Goal: Task Accomplishment & Management: Use online tool/utility

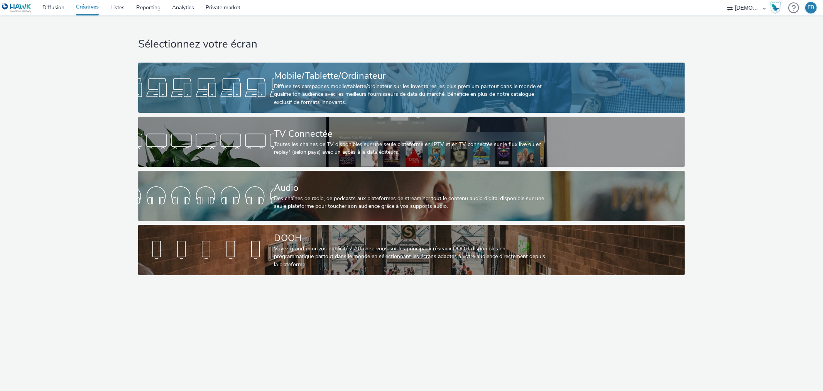
click at [375, 112] on div "Mobile/Tablette/Ordinateur Diffuse tes campagnes mobile/tablette/ordinateur sur…" at bounding box center [410, 88] width 272 height 50
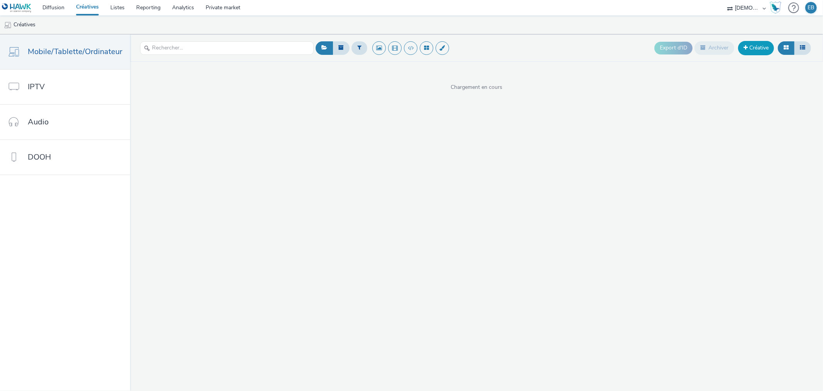
click at [768, 48] on link "Créative" at bounding box center [756, 48] width 36 height 14
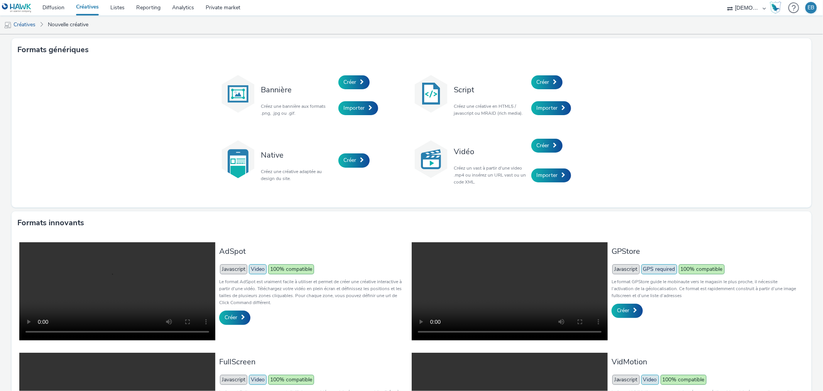
click at [563, 83] on div "Créer" at bounding box center [567, 82] width 73 height 26
click at [517, 81] on div "Script Créez une créative en HTML5 / javascript ou MRAID (rich media)." at bounding box center [490, 95] width 81 height 52
click at [541, 78] on link "Créer" at bounding box center [546, 82] width 31 height 14
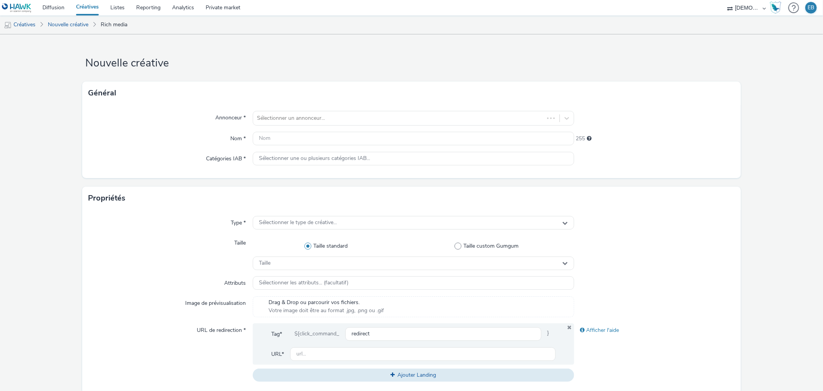
click at [440, 78] on form "Nouvelle créative Général Annonceur * Sélectionner un annonceur... Nom * 255 Ca…" at bounding box center [411, 348] width 823 height 628
click at [420, 118] on div at bounding box center [406, 117] width 298 height 9
type input "sis"
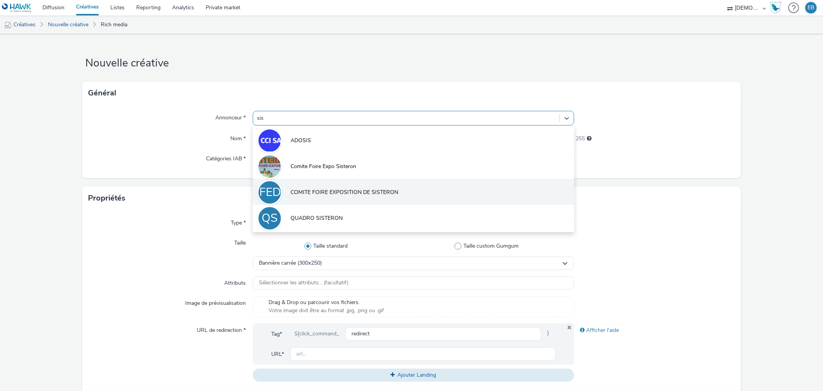
click at [408, 188] on li "CFEDS COMITE FOIRE EXPOSITION DE SISTERON" at bounding box center [413, 192] width 321 height 26
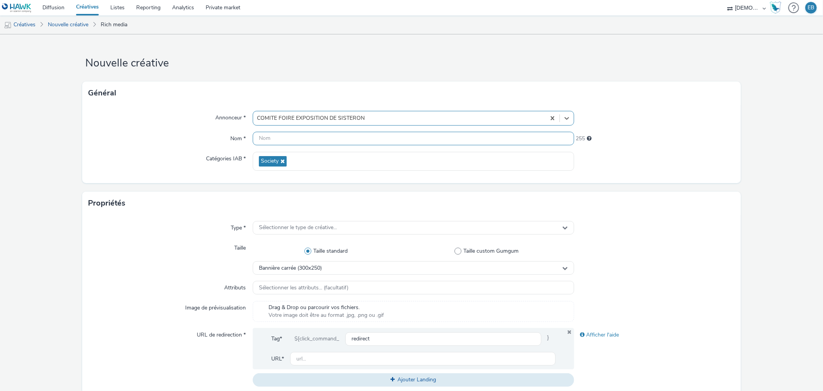
click at [315, 136] on input "text" at bounding box center [413, 139] width 321 height 14
type input "320x480_Show"
click at [298, 212] on div "Propriétés" at bounding box center [411, 202] width 658 height 23
click at [299, 223] on div "Sélectionner le type de créative..." at bounding box center [413, 228] width 321 height 14
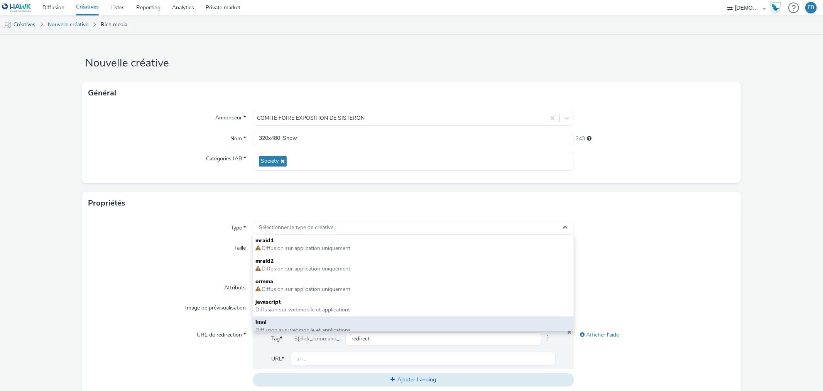
click at [260, 318] on span "html" at bounding box center [413, 322] width 316 height 8
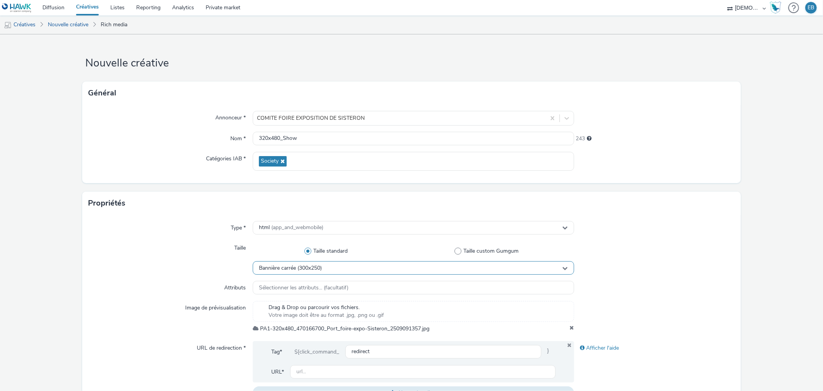
click at [323, 271] on div "Bannière carrée (300x250)" at bounding box center [413, 268] width 321 height 14
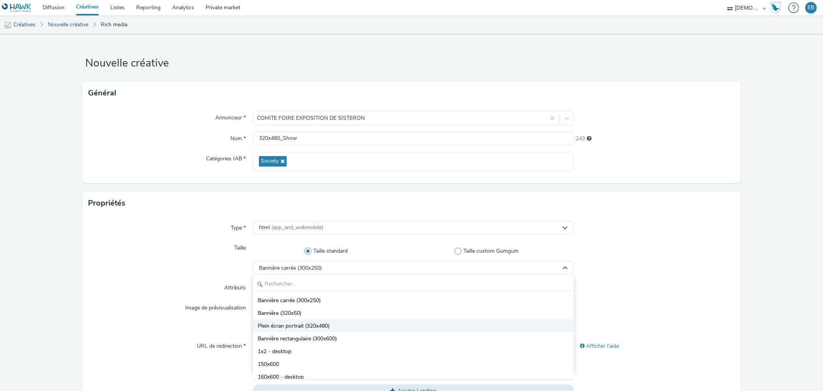
click at [311, 323] on span "Plein écran portrait (320x480)" at bounding box center [294, 326] width 72 height 8
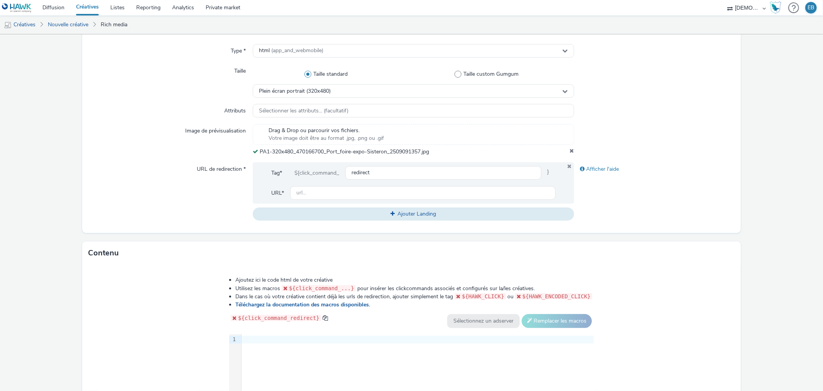
scroll to position [171, 0]
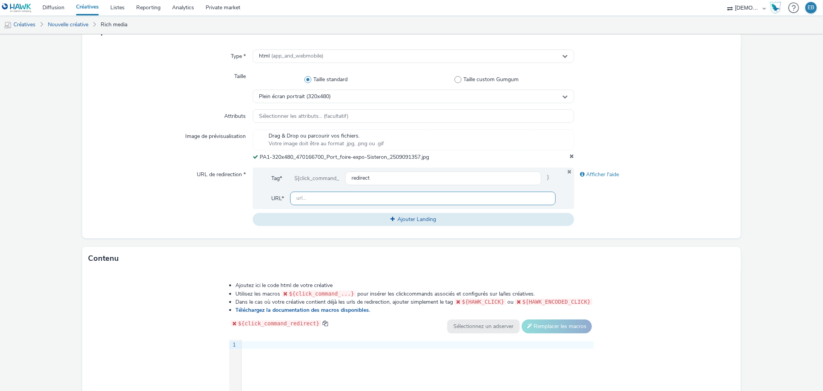
click at [353, 196] on input "text" at bounding box center [422, 198] width 265 height 14
paste input "[URL][DOMAIN_NAME]"
type input "[URL][DOMAIN_NAME]"
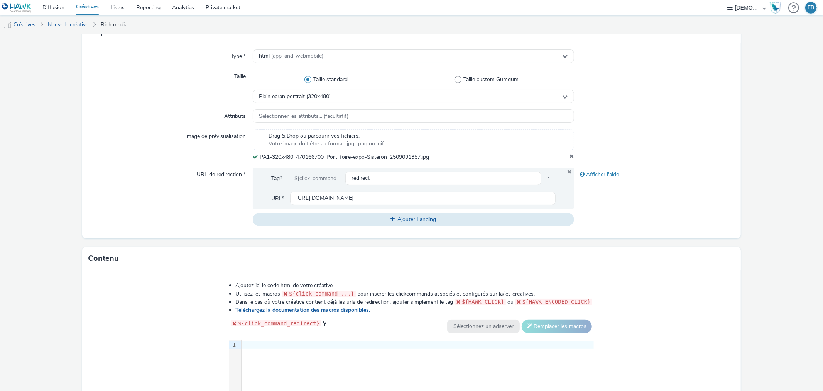
click at [381, 375] on div "9 1 ›" at bounding box center [411, 397] width 365 height 116
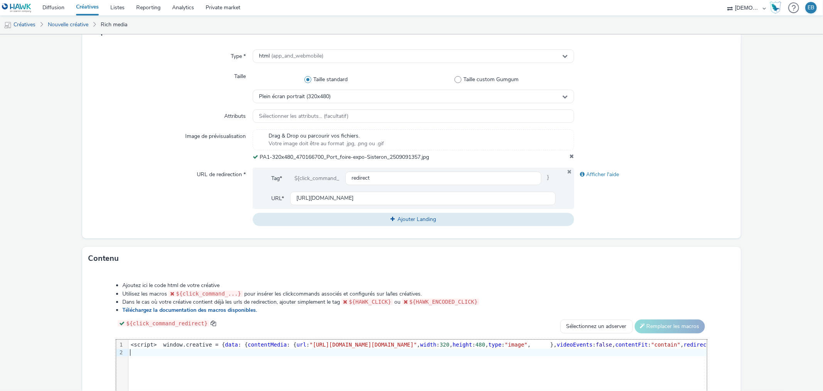
scroll to position [287, 0]
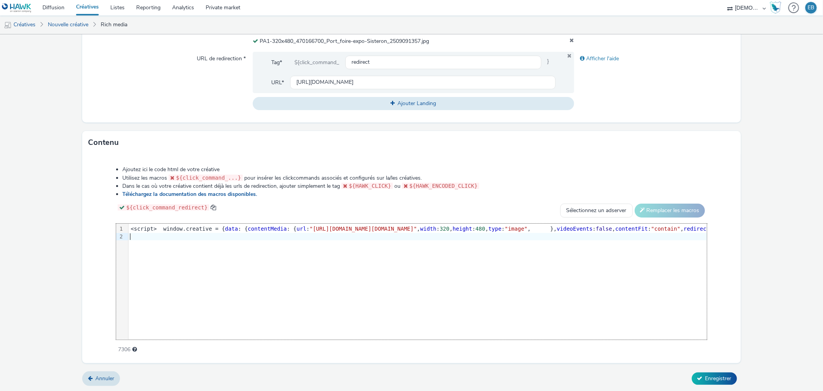
click at [703, 359] on div "Ajoutez ici le code html de votre créative Utilisez les macros ${click_command_…" at bounding box center [411, 258] width 658 height 208
click at [704, 372] on button "Enregistrer" at bounding box center [714, 378] width 45 height 12
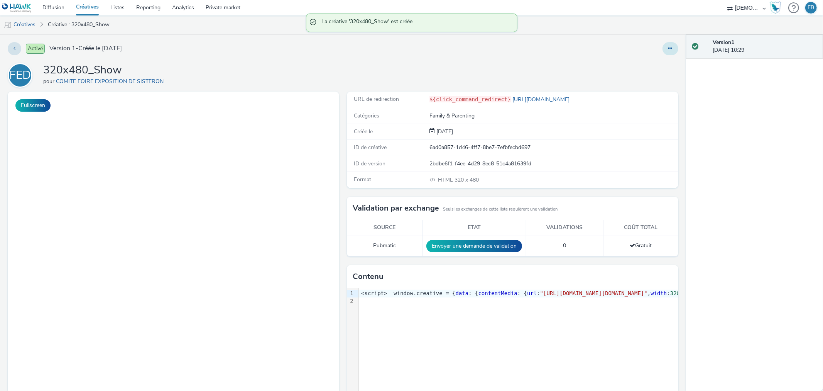
click at [667, 46] on button at bounding box center [671, 48] width 16 height 13
click at [651, 67] on link "Modifier" at bounding box center [650, 63] width 58 height 15
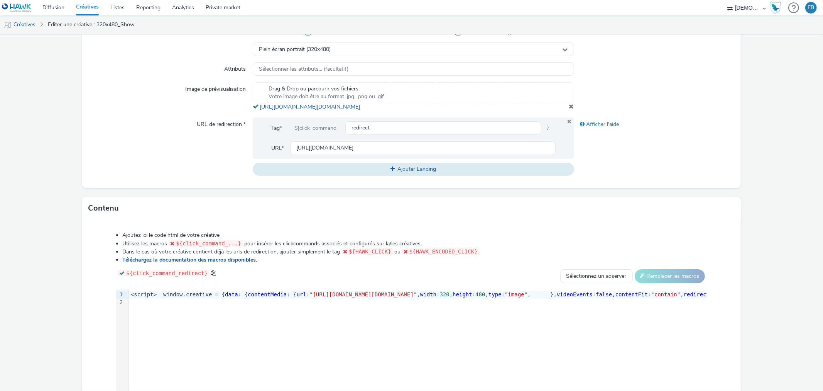
scroll to position [257, 0]
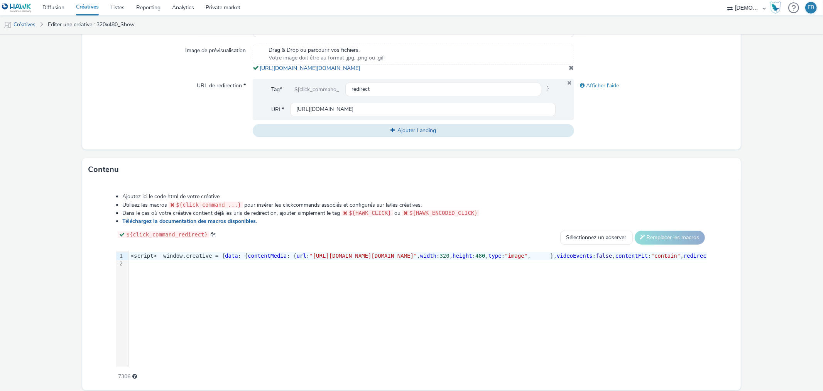
click at [443, 89] on div "Tag* ${click_command_ redirect } URL* [URL][DOMAIN_NAME]" at bounding box center [413, 99] width 321 height 41
drag, startPoint x: 445, startPoint y: 79, endPoint x: 254, endPoint y: 68, distance: 191.7
click at [254, 68] on div "Drag & Drop ou parcourir vos fichiers. Votre image doit être au format .jpg, .p…" at bounding box center [413, 58] width 321 height 29
copy span "[URL][DOMAIN_NAME][DOMAIN_NAME]"
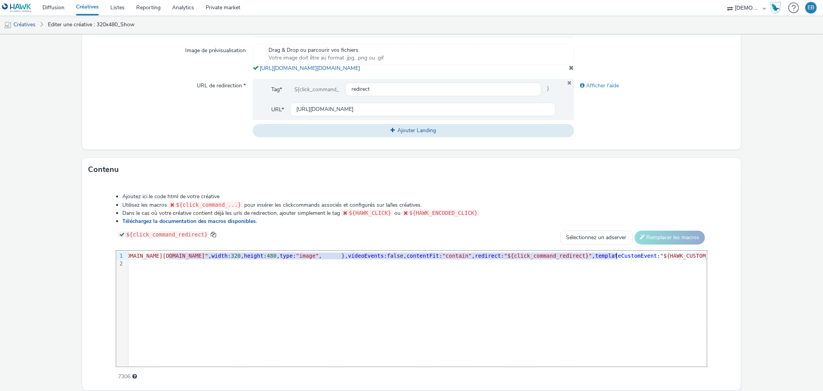
scroll to position [0, 313]
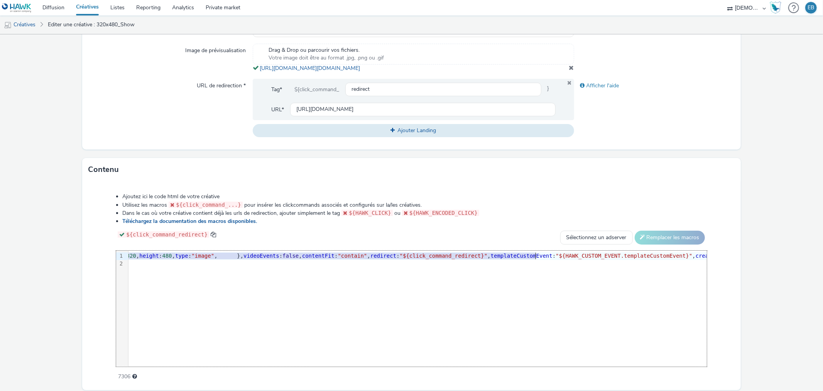
drag, startPoint x: 377, startPoint y: 264, endPoint x: 535, endPoint y: 265, distance: 158.2
click at [103, 259] on span ""[URL][DOMAIN_NAME][DOMAIN_NAME]"" at bounding box center [49, 255] width 107 height 6
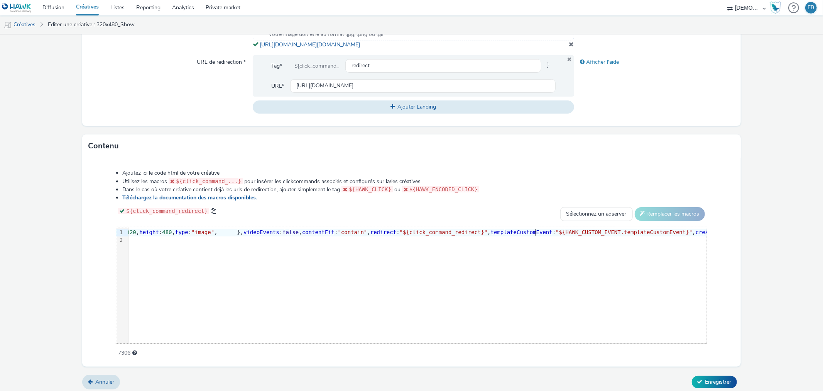
scroll to position [292, 0]
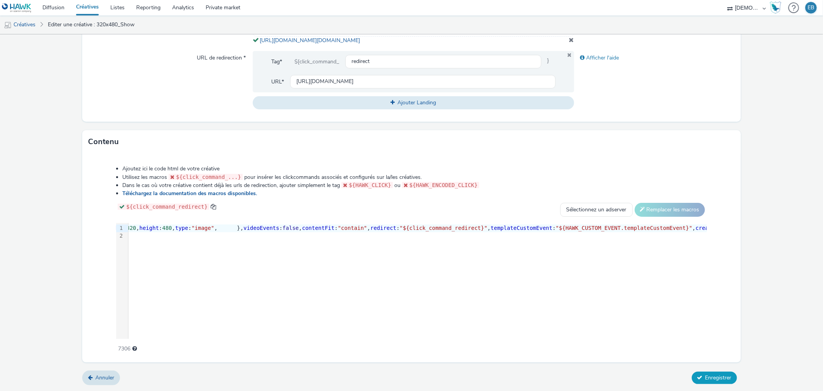
click at [710, 380] on span "Enregistrer" at bounding box center [718, 377] width 26 height 7
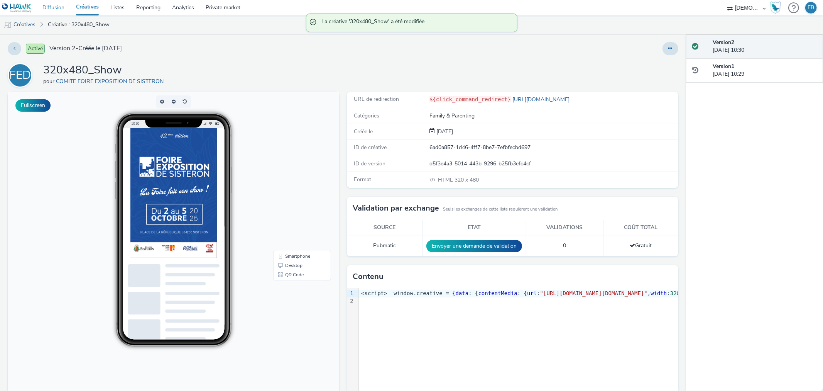
click at [48, 7] on link "Diffusion" at bounding box center [54, 7] width 34 height 15
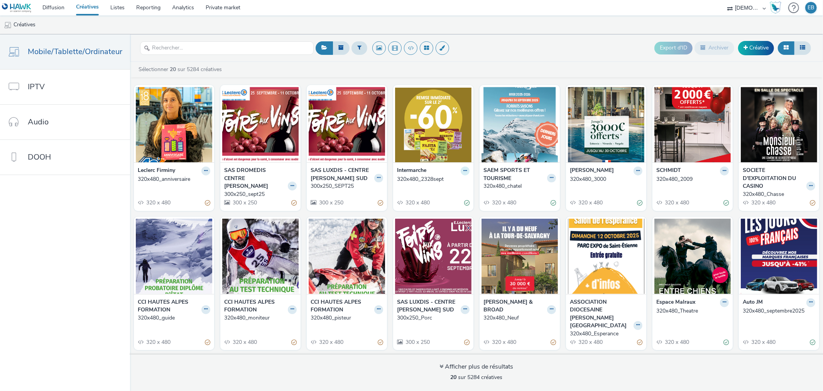
click at [463, 171] on icon at bounding box center [464, 170] width 3 height 5
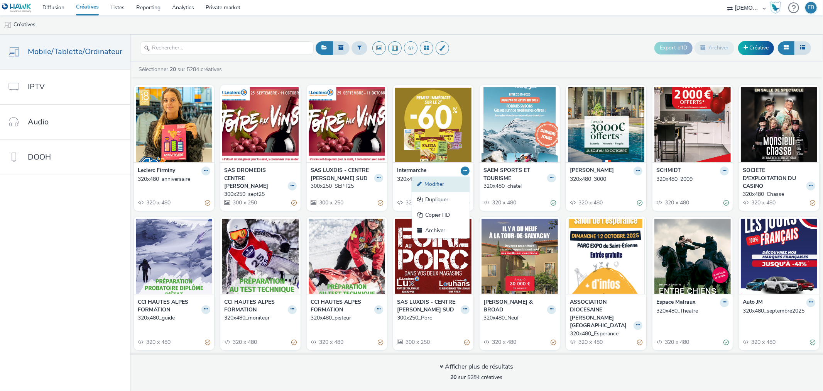
click at [452, 179] on link "Modifier" at bounding box center [441, 183] width 58 height 15
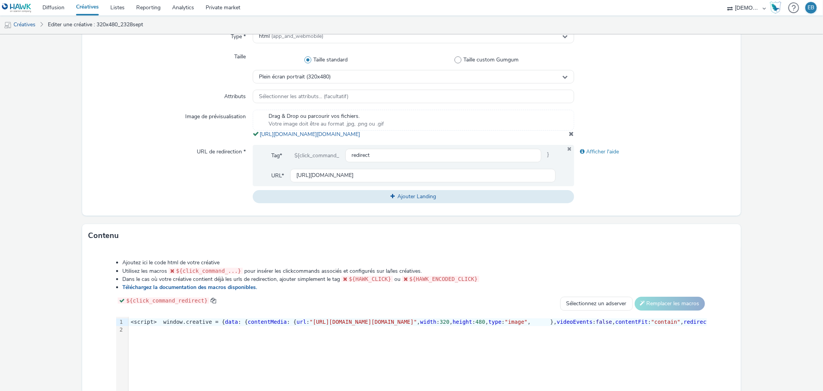
scroll to position [292, 0]
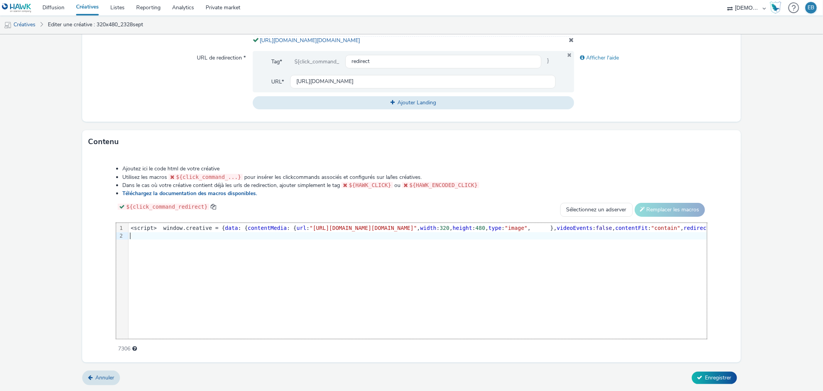
click at [406, 254] on div "9 1 2 › <script> window.creative = { data : { contentMedia : { url : "https://t…" at bounding box center [411, 281] width 590 height 116
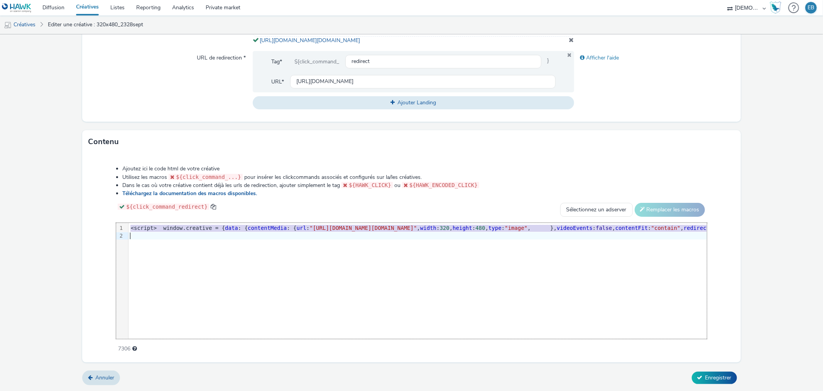
copy div "<script> window.creative = { data : { contentMedia : { url : "[URL][DOMAIN_NAME…"
